Goal: Information Seeking & Learning: Check status

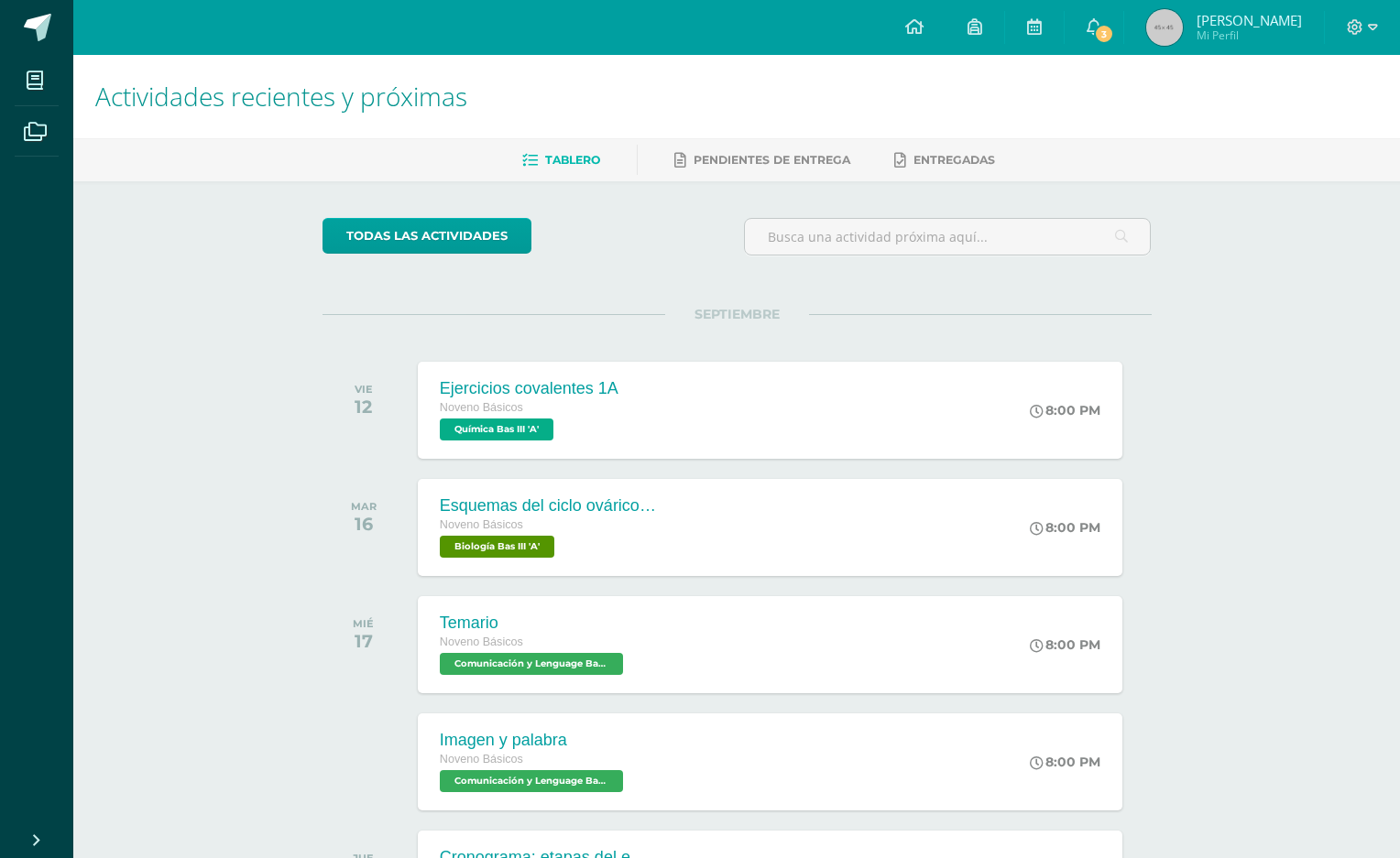
click at [1114, 35] on span "3" at bounding box center [1103, 34] width 20 height 20
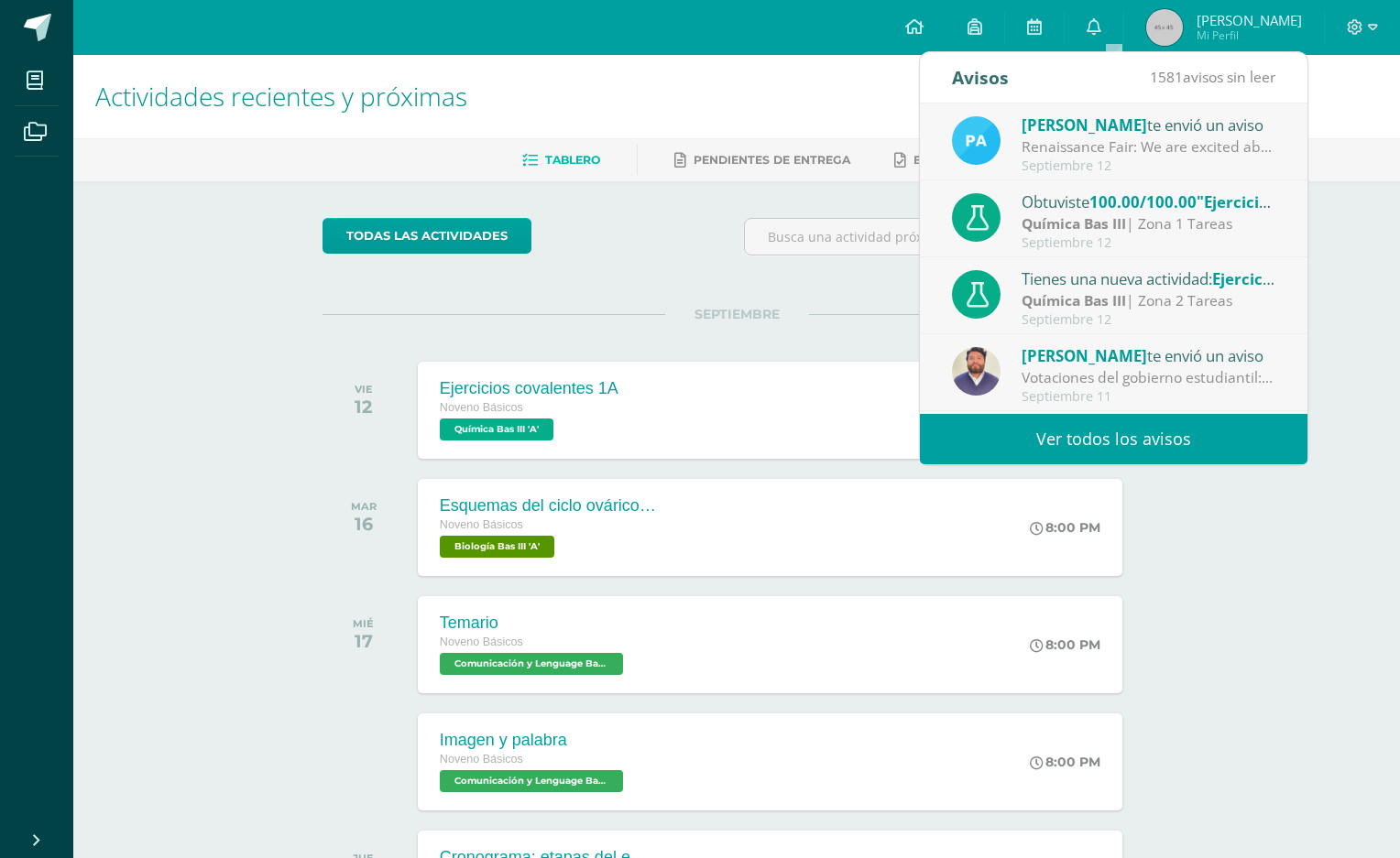
click at [1091, 154] on div "Renaissance Fair: We are excited about our Renaissance Fair and happy to share …" at bounding box center [1149, 146] width 255 height 21
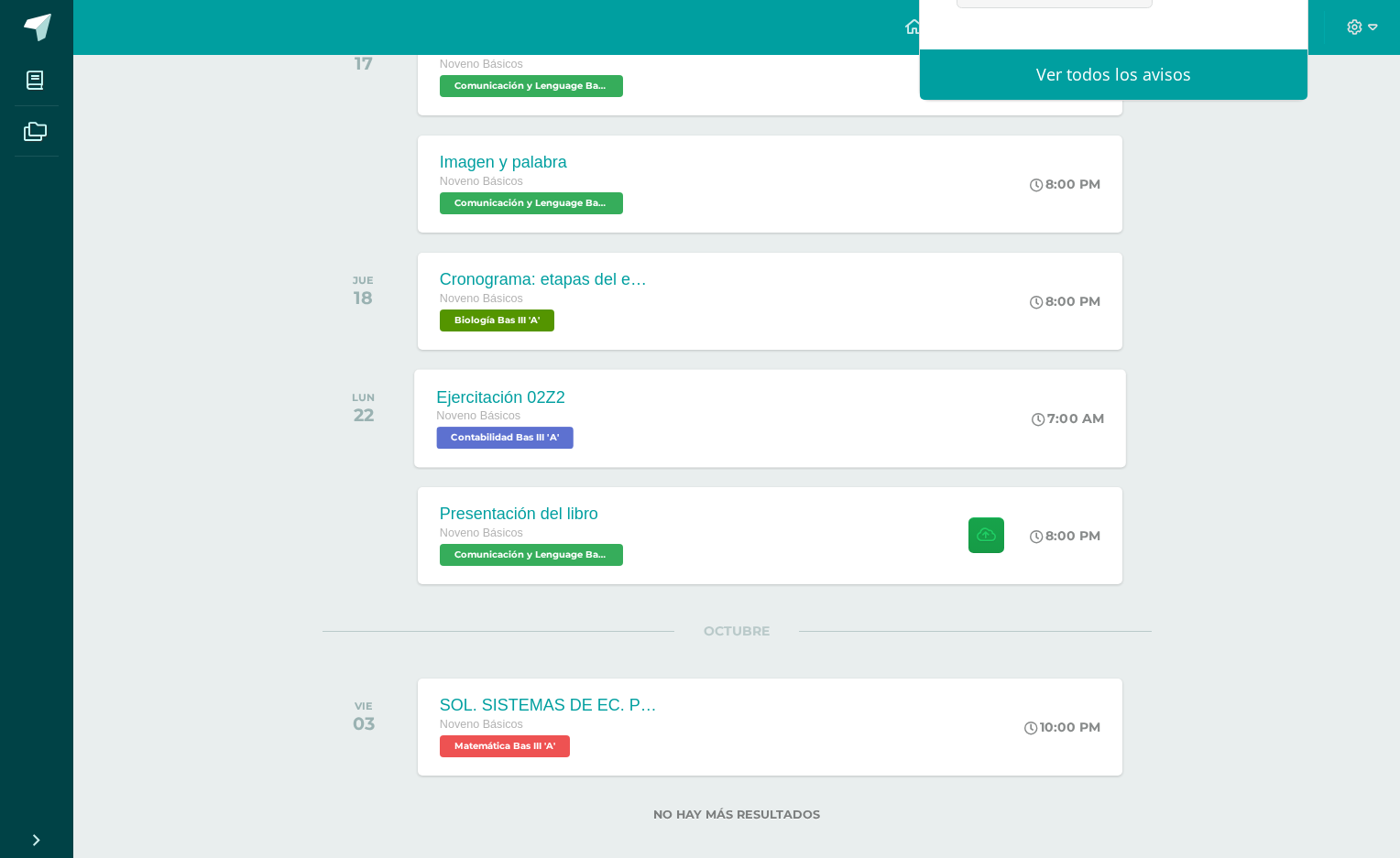
scroll to position [599, 0]
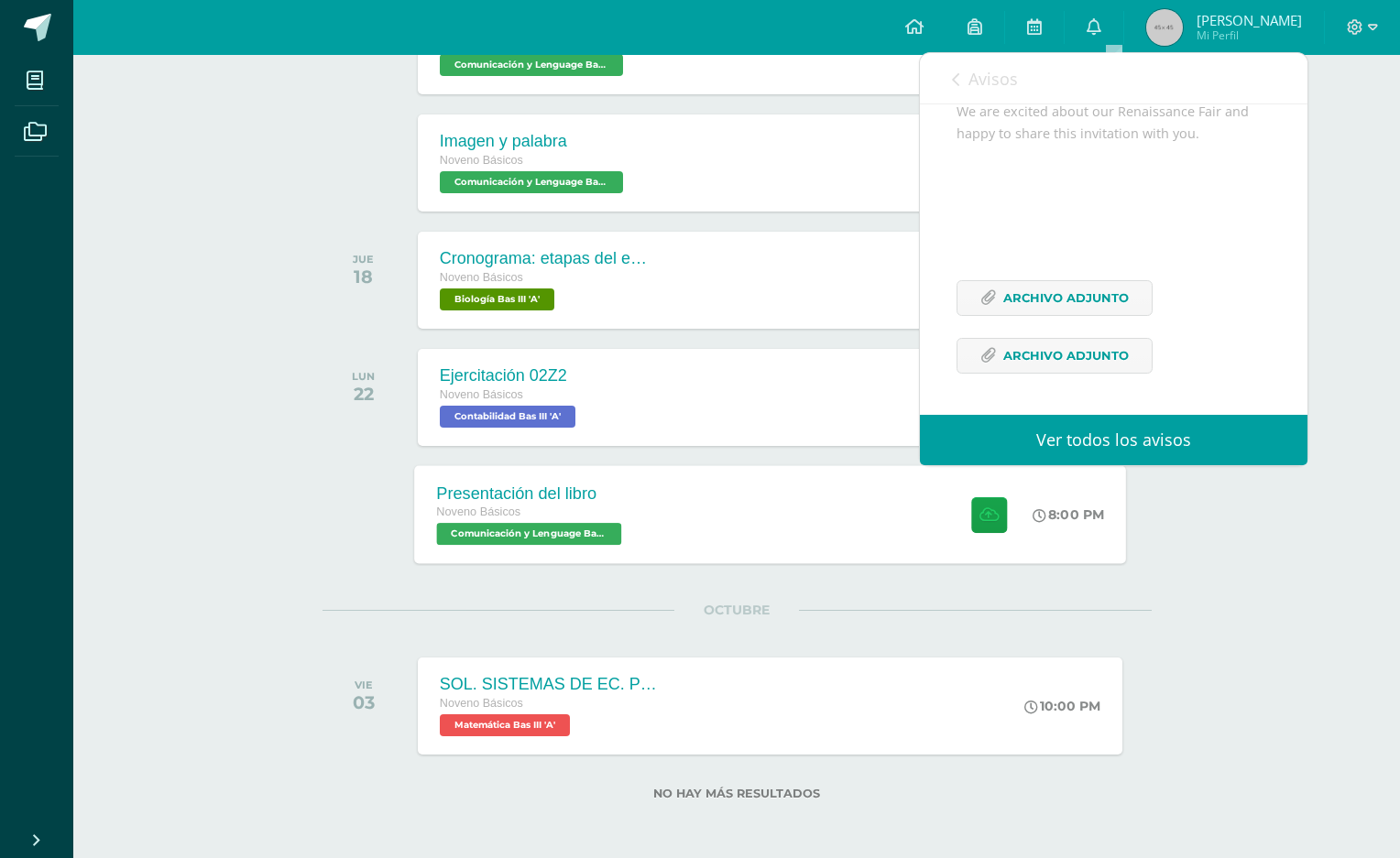
click at [697, 522] on div "Presentación del libro Noveno Básicos Comunicación y Lenguage Bas III 'A' 8:00 …" at bounding box center [770, 514] width 712 height 98
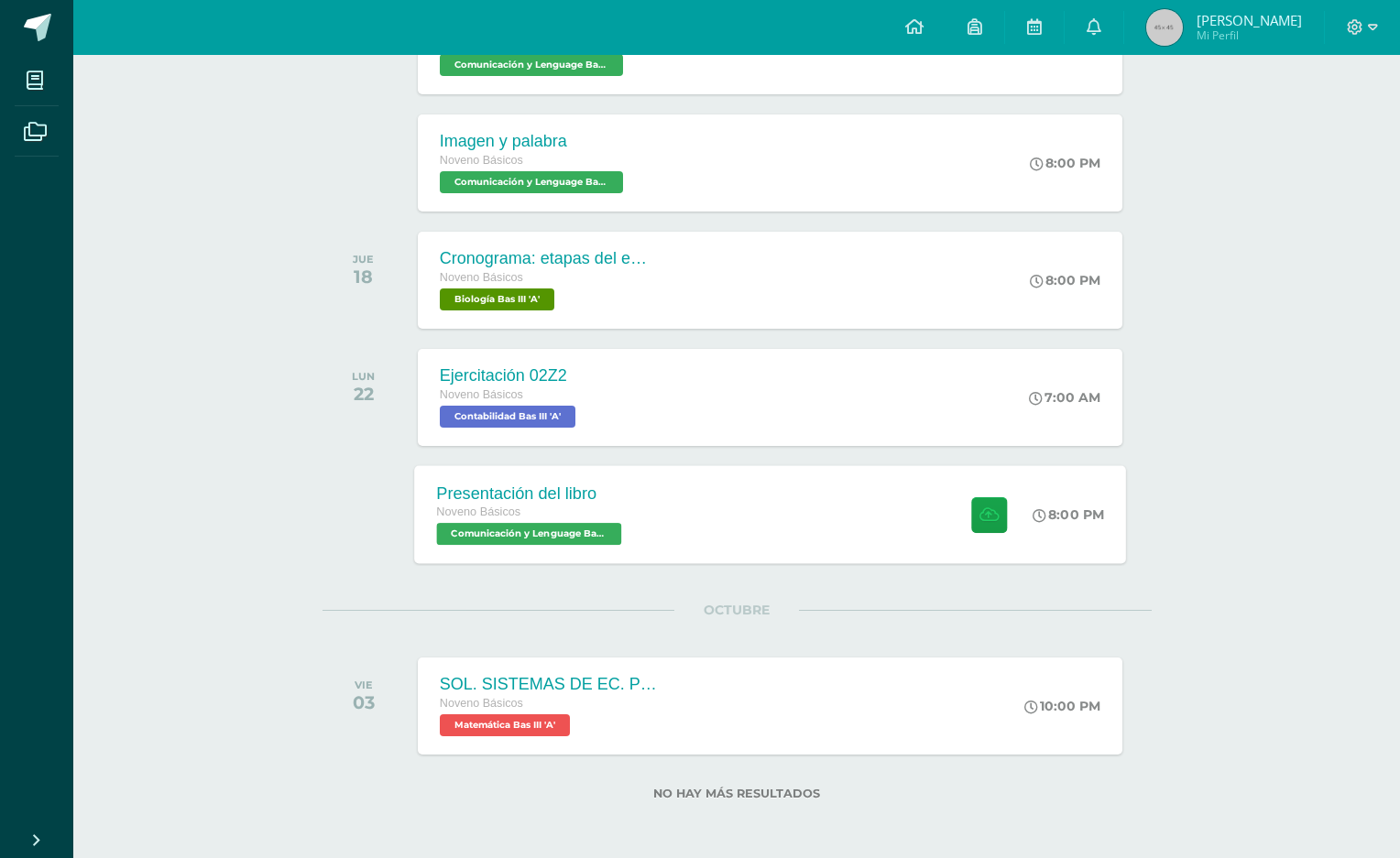
scroll to position [584, 0]
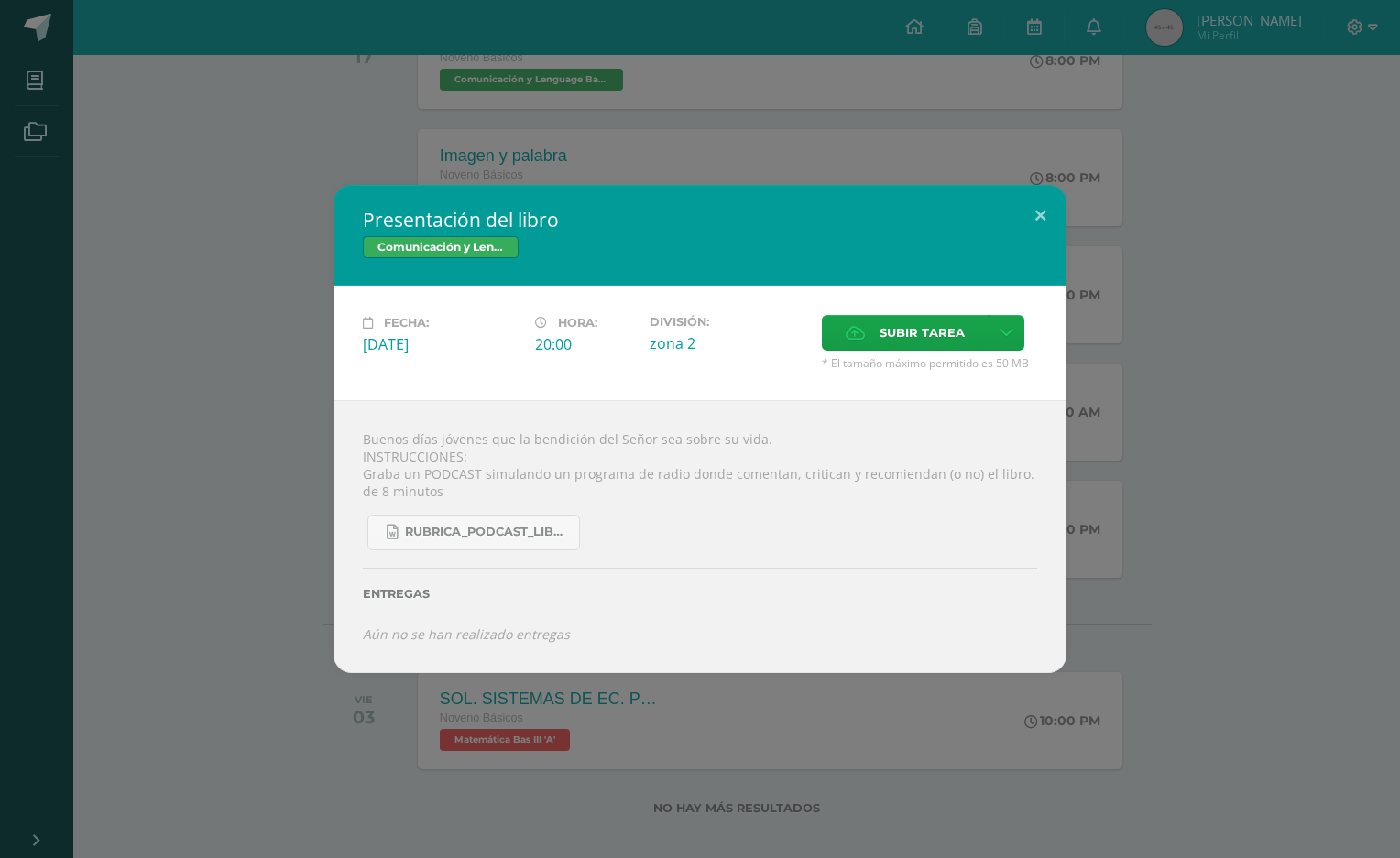
click at [739, 96] on div "Presentación del libro Comunicación y Lenguage Bas III Fecha: [DATE] Hora: 20:0…" at bounding box center [700, 429] width 1400 height 858
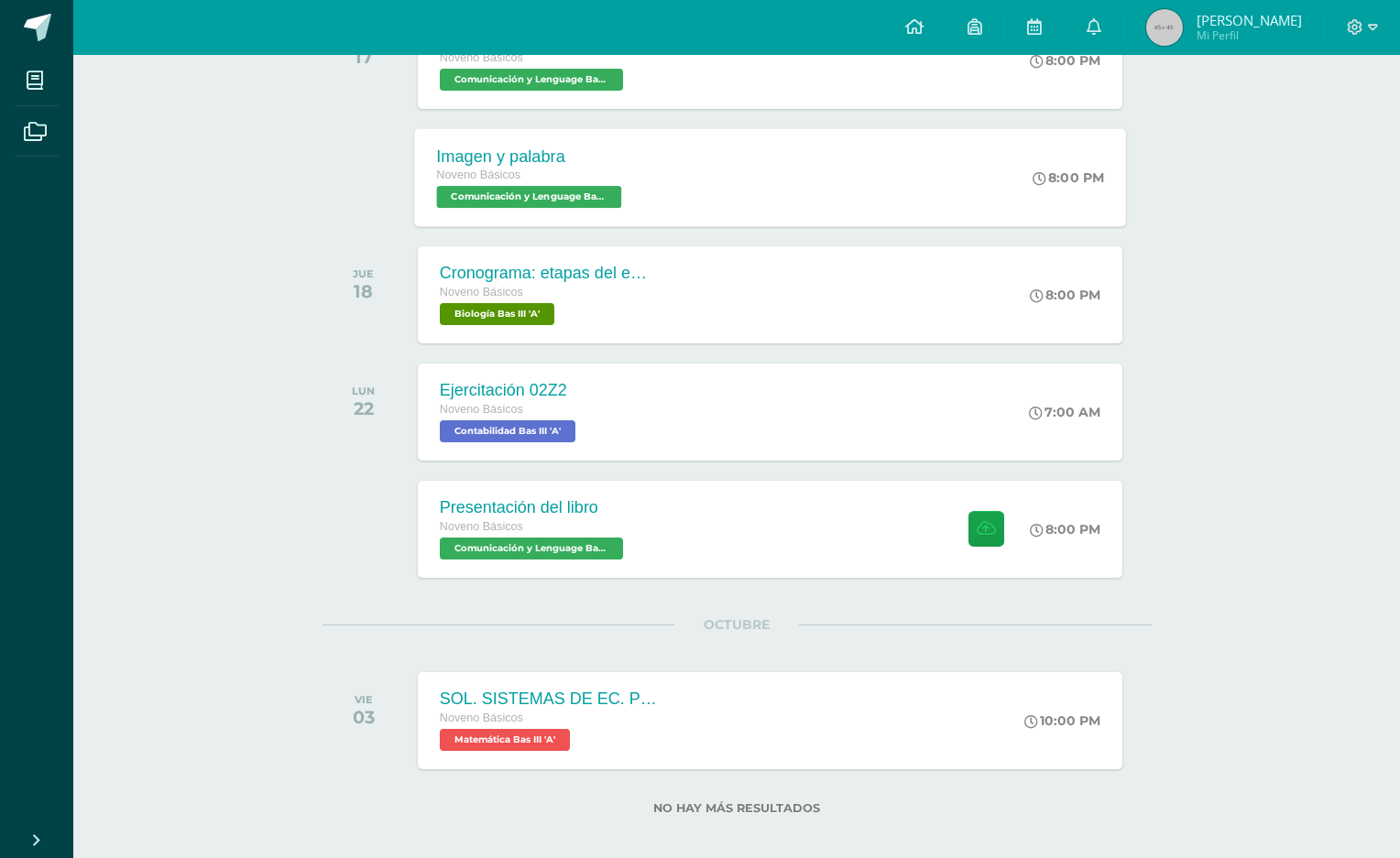
scroll to position [589, 0]
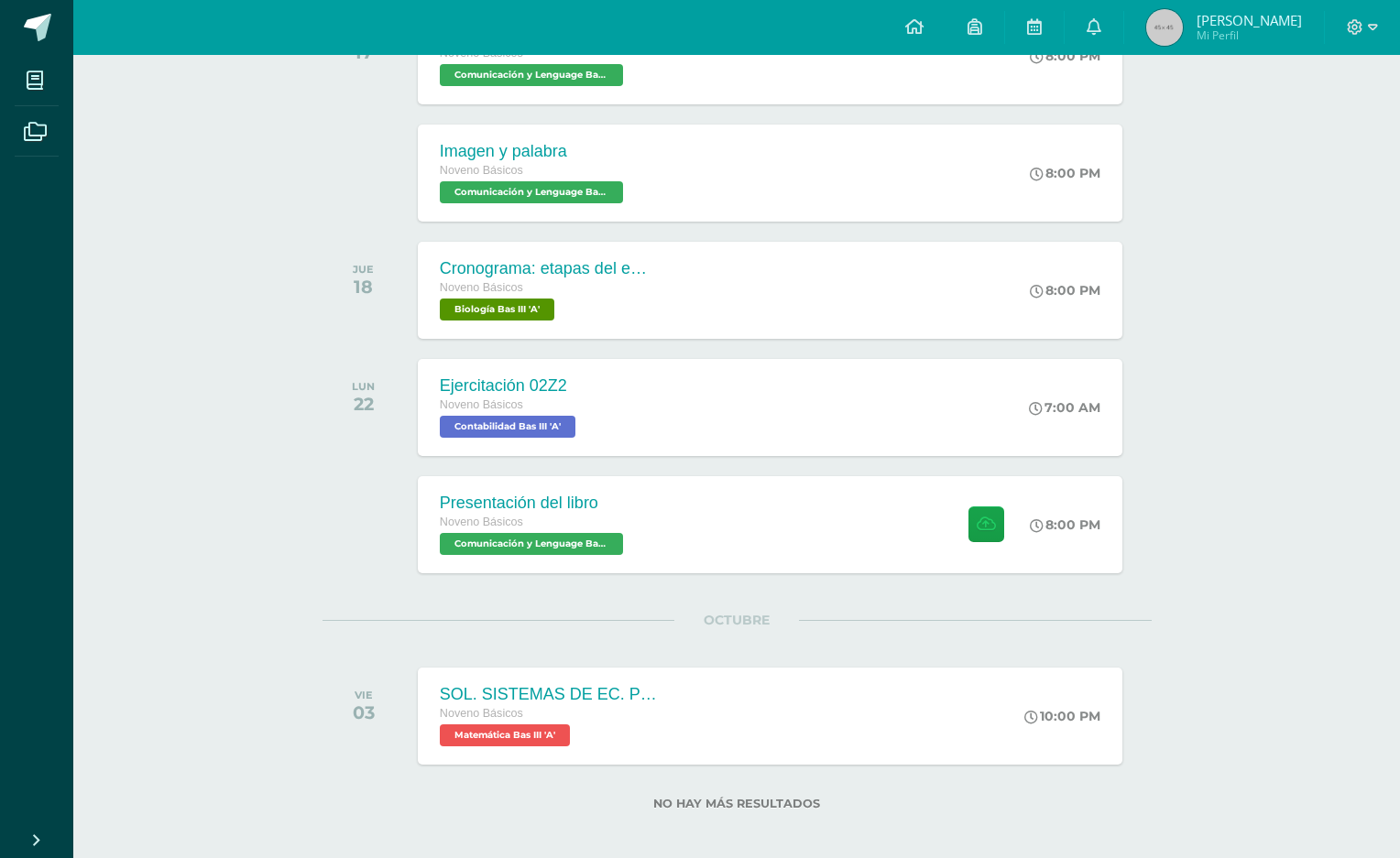
click at [1183, 40] on img at bounding box center [1164, 27] width 37 height 37
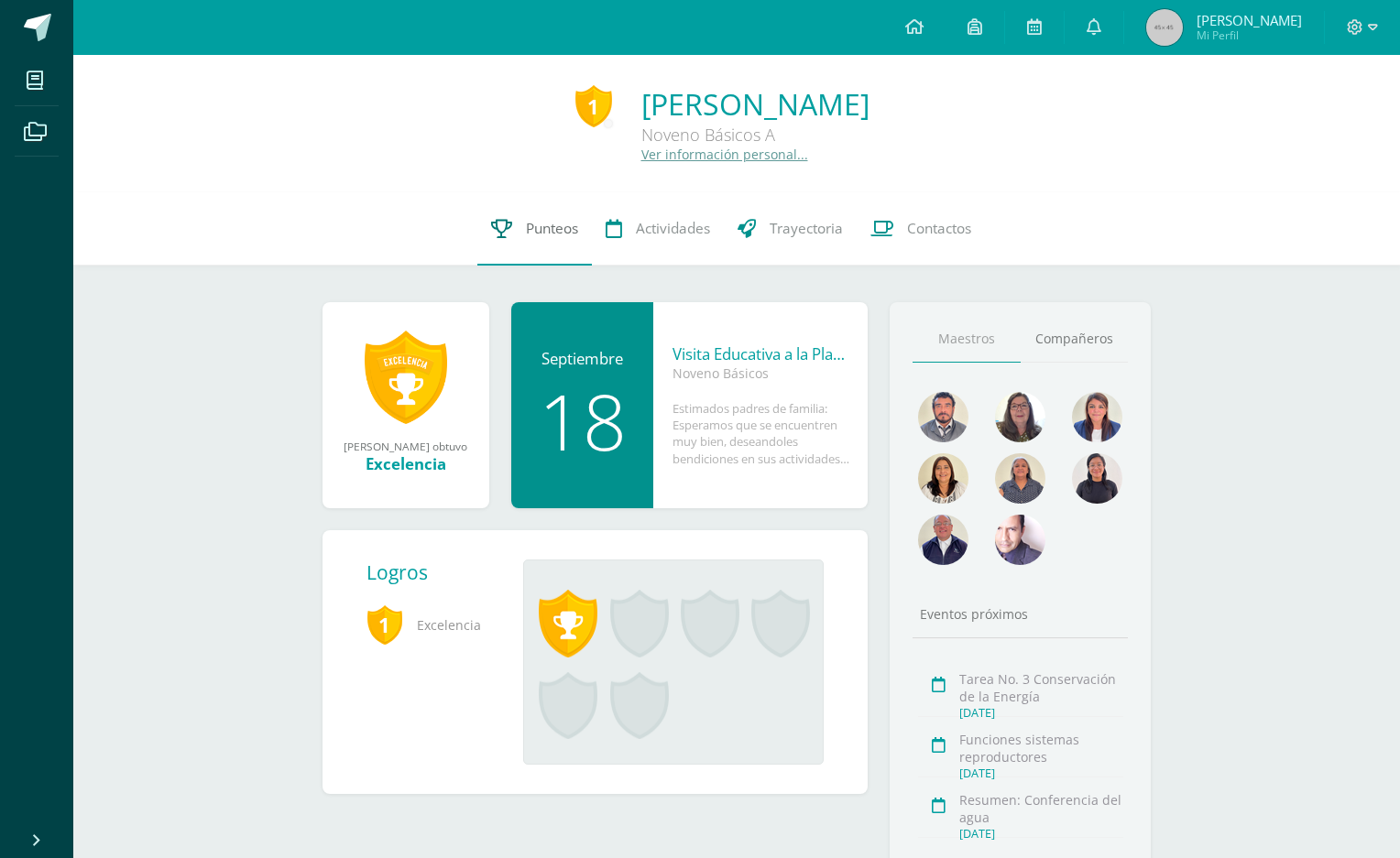
click at [512, 223] on link "Punteos" at bounding box center [534, 229] width 115 height 74
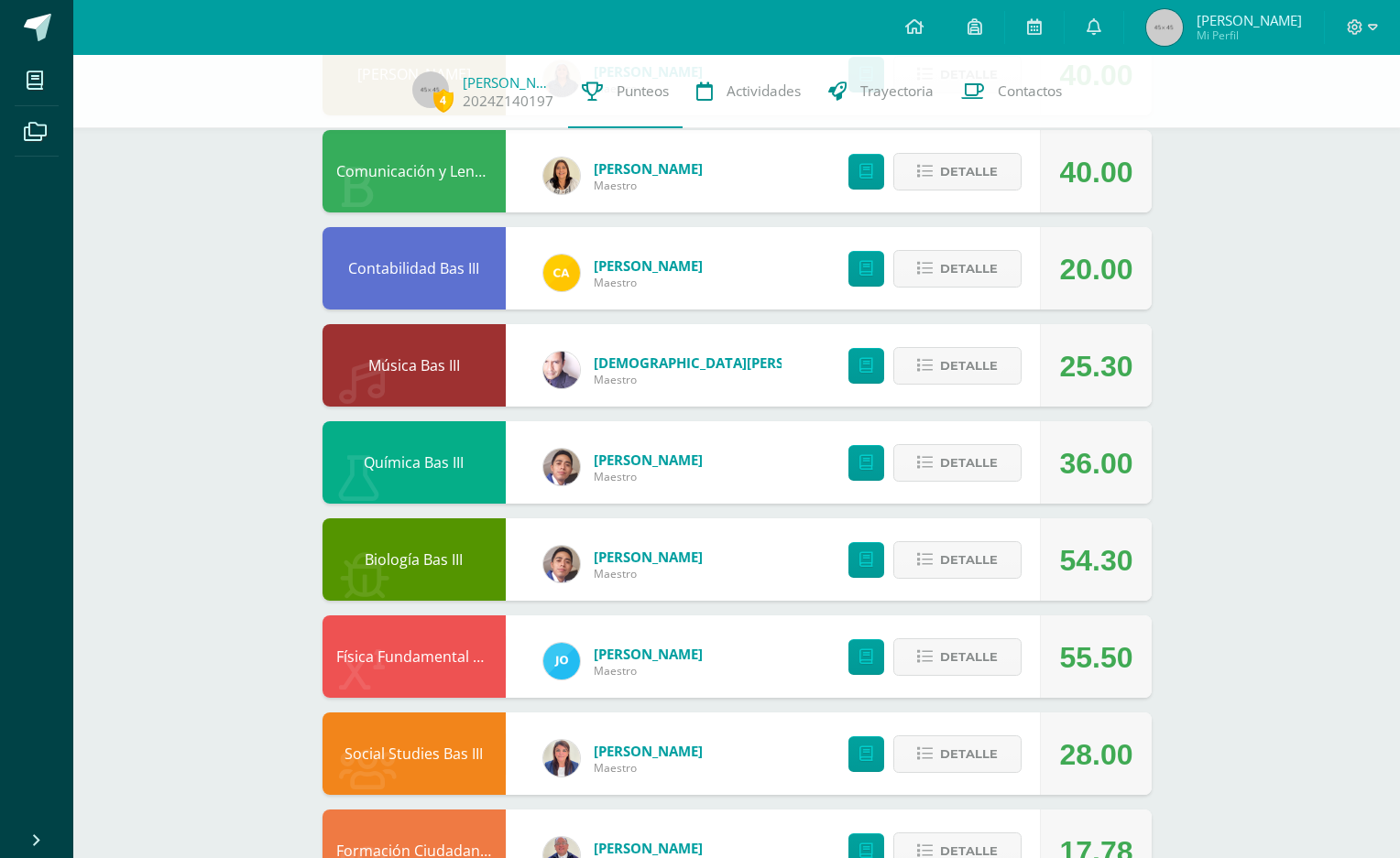
scroll to position [1004, 0]
